Goal: Submit feedback/report problem

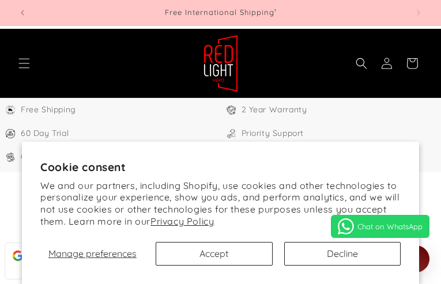
select select "**"
type input "**********"
select select "**"
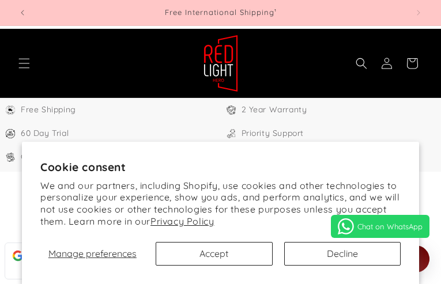
select select "**"
